Goal: Navigation & Orientation: Find specific page/section

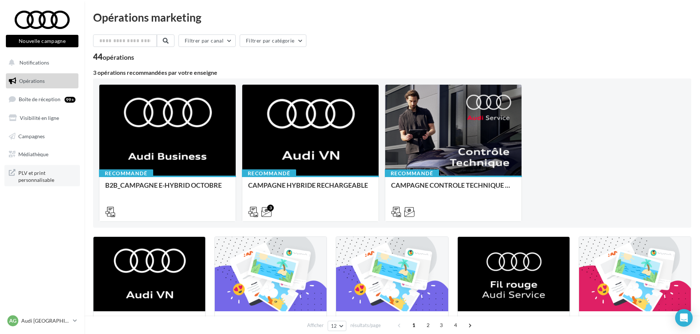
click at [44, 171] on span "PLV et print personnalisable" at bounding box center [46, 176] width 57 height 16
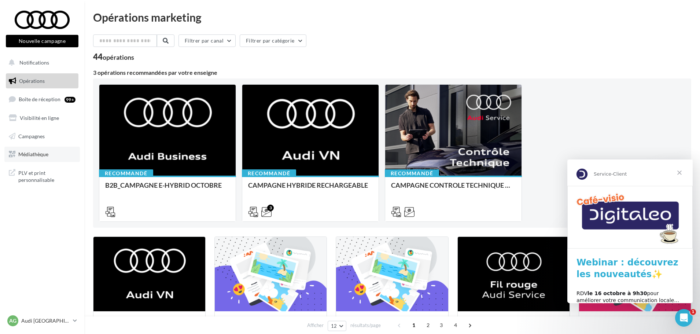
click at [44, 158] on link "Médiathèque" at bounding box center [41, 154] width 75 height 15
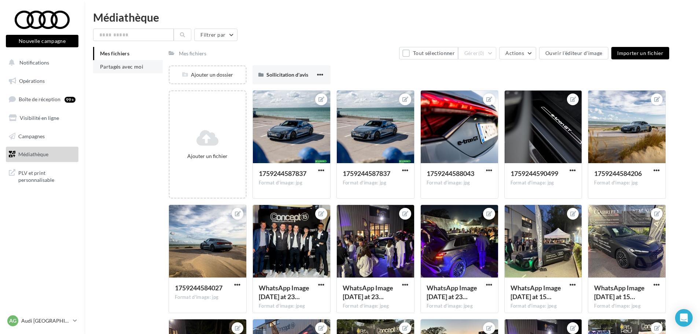
click at [112, 63] on li "Partagés avec moi" at bounding box center [128, 66] width 70 height 13
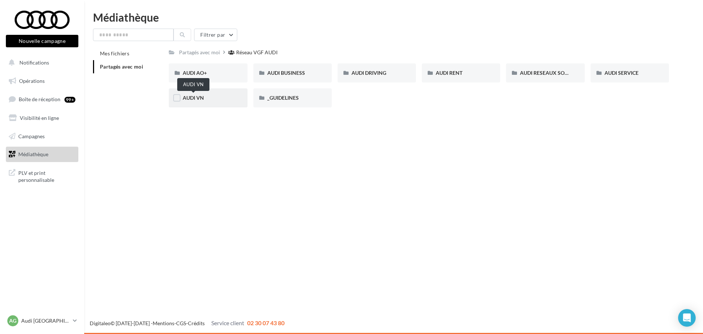
click at [185, 100] on span "AUDI VN" at bounding box center [193, 98] width 21 height 6
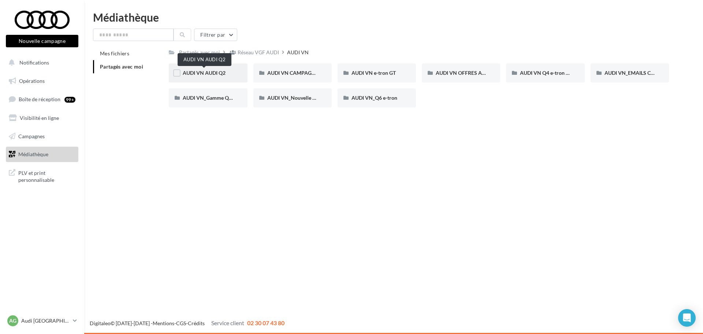
click at [215, 71] on span "AUDI VN AUDI Q2" at bounding box center [204, 73] width 43 height 6
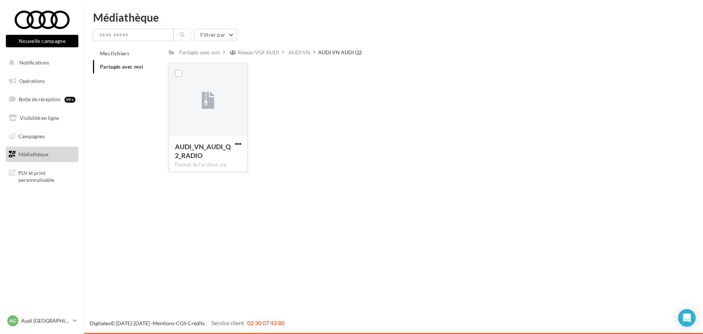
click at [237, 145] on span "button" at bounding box center [238, 144] width 6 height 6
click at [310, 52] on div "AUDI VN" at bounding box center [299, 52] width 25 height 11
